Goal: Navigation & Orientation: Find specific page/section

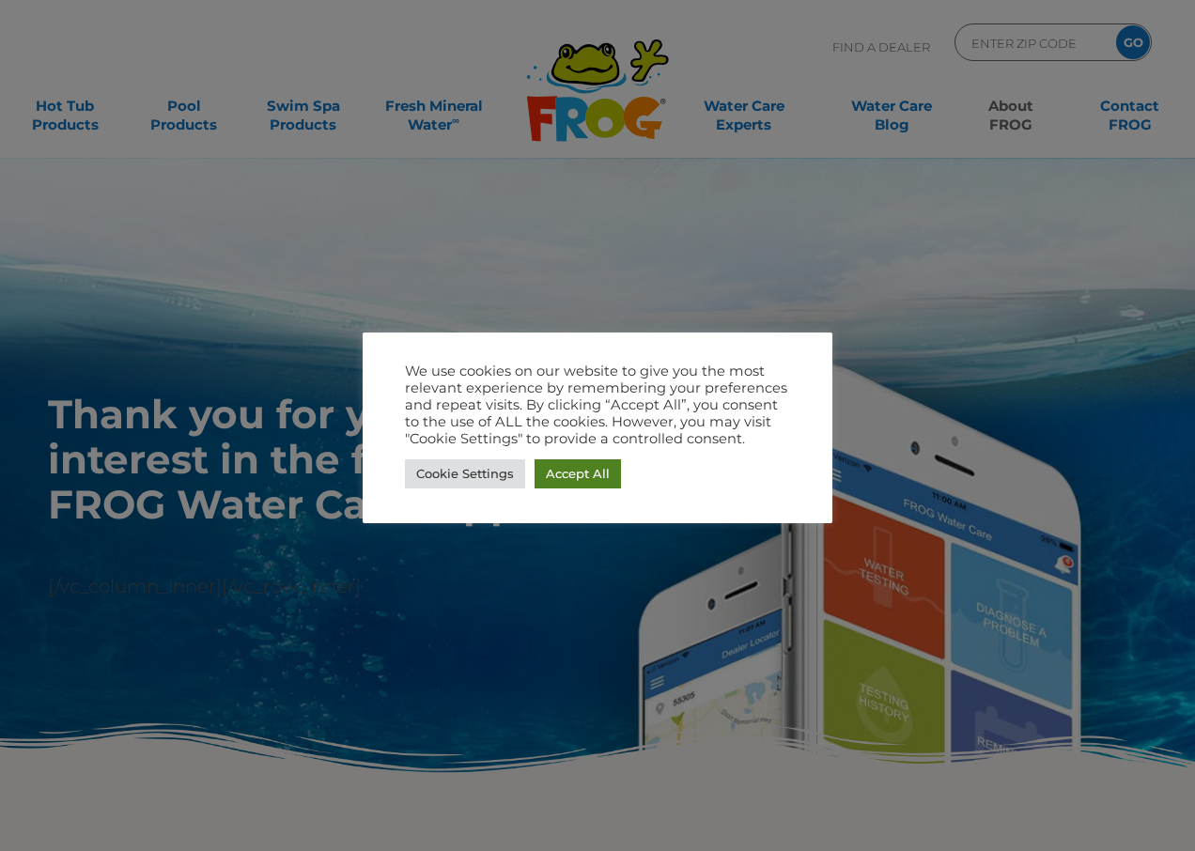
click at [577, 465] on link "Accept All" at bounding box center [578, 474] width 86 height 29
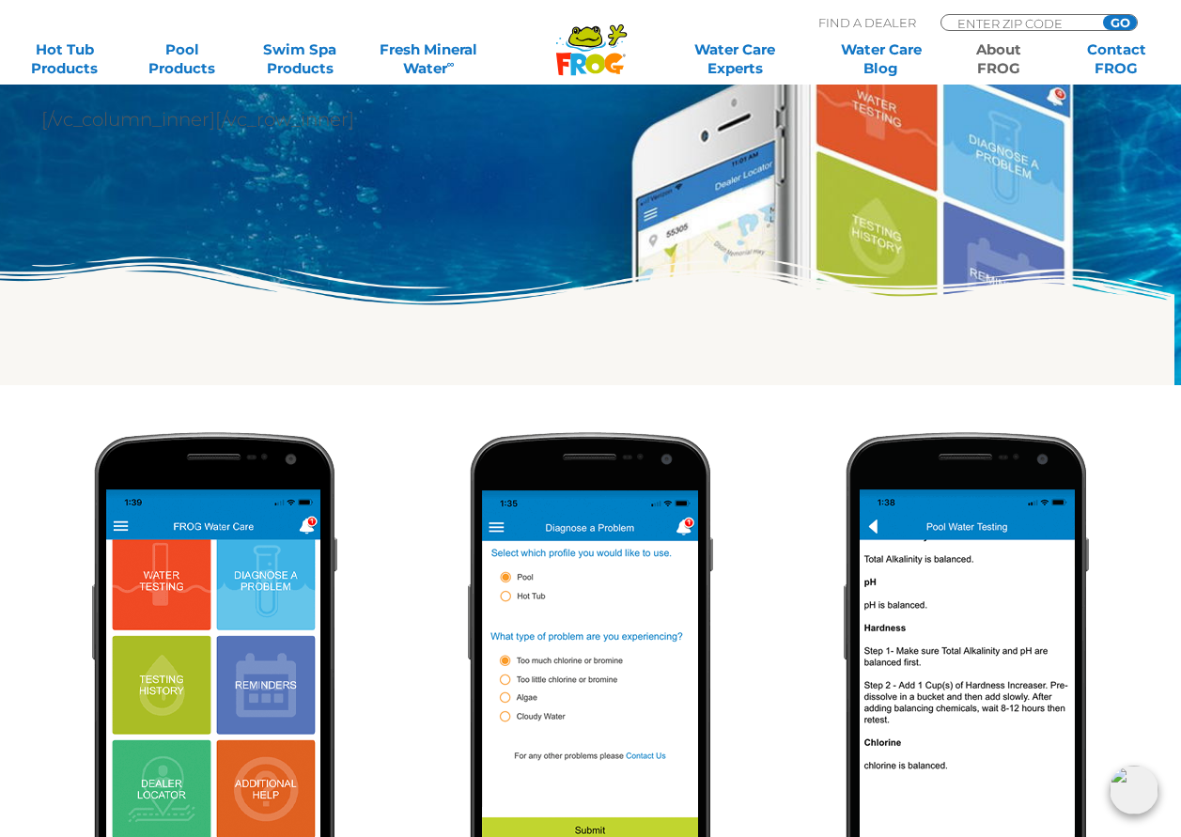
scroll to position [470, 0]
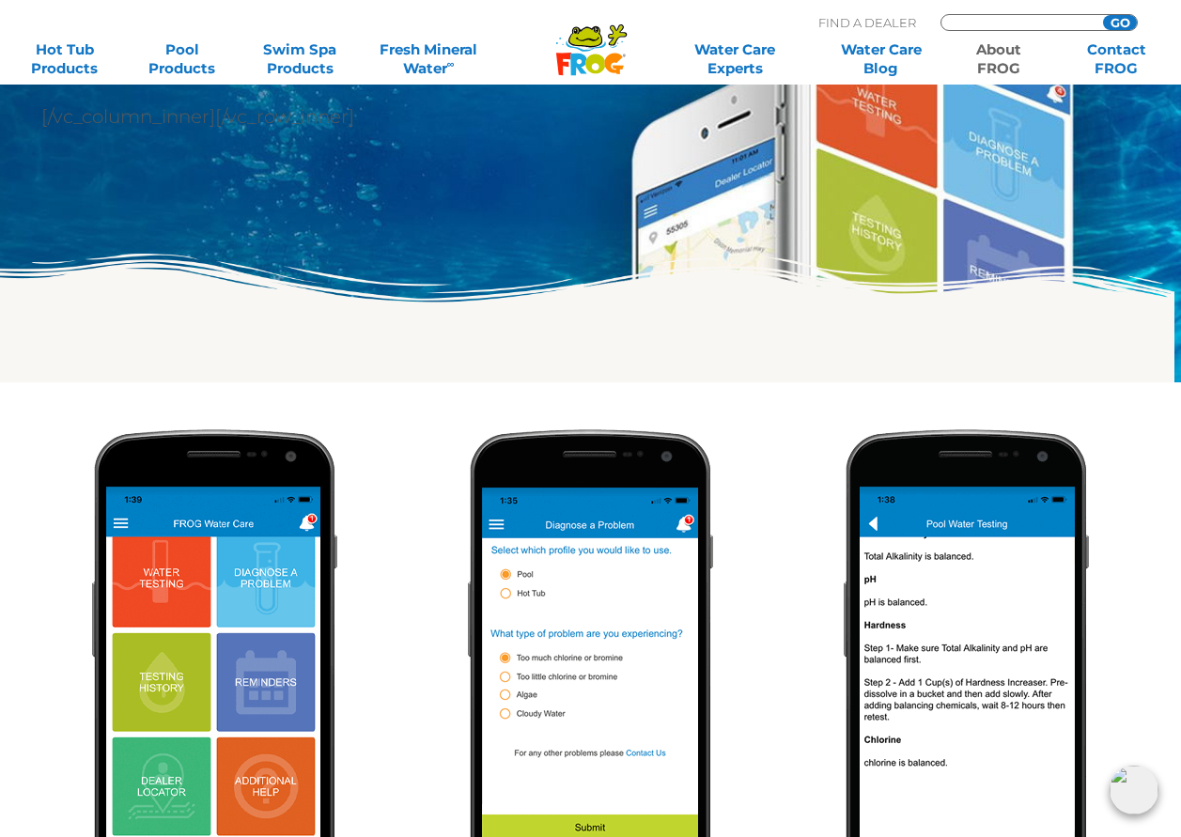
click at [996, 22] on input "Zip Code Form" at bounding box center [1019, 23] width 127 height 16
type input "54822"
click at [1114, 23] on input "GO" at bounding box center [1120, 22] width 34 height 15
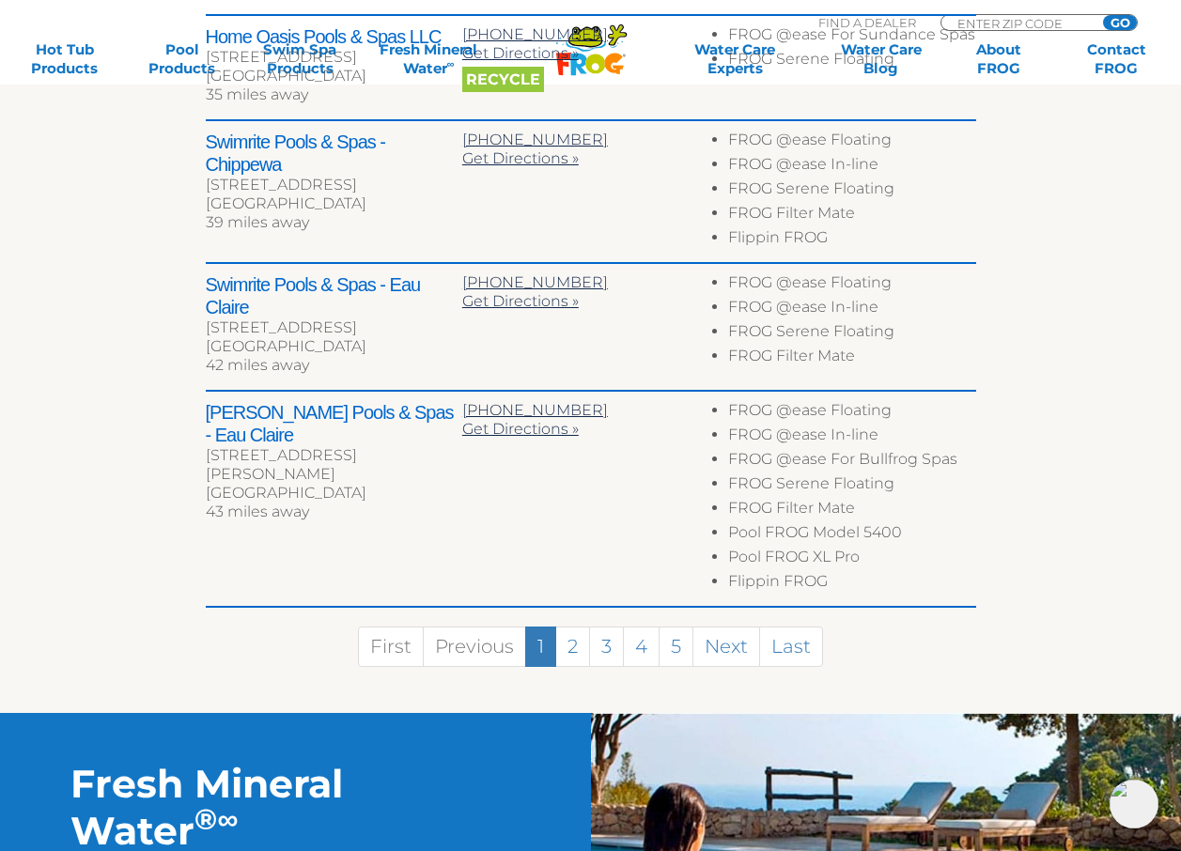
scroll to position [491, 0]
